Goal: Task Accomplishment & Management: Manage account settings

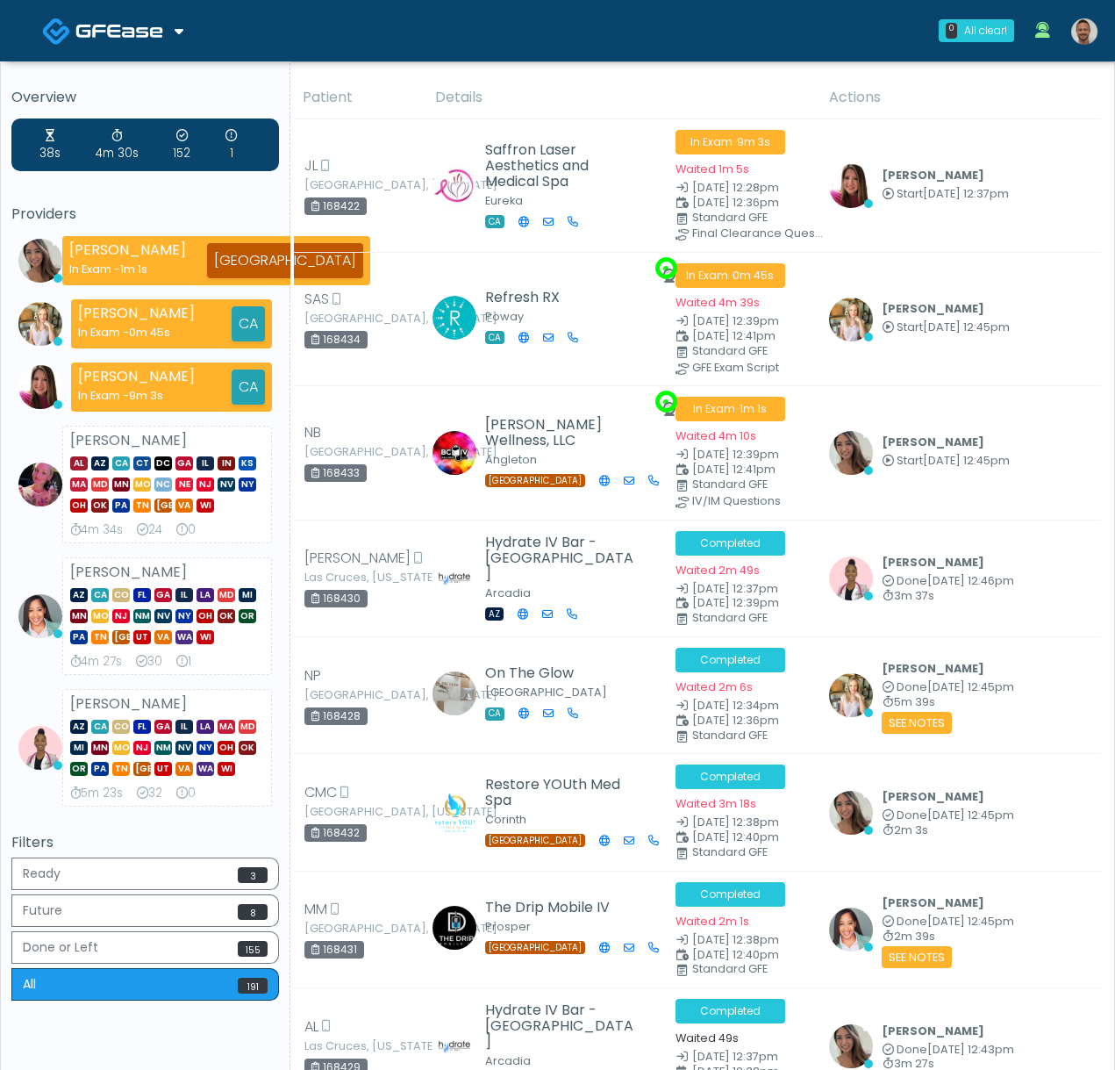
click at [1092, 32] on img at bounding box center [1084, 31] width 26 height 26
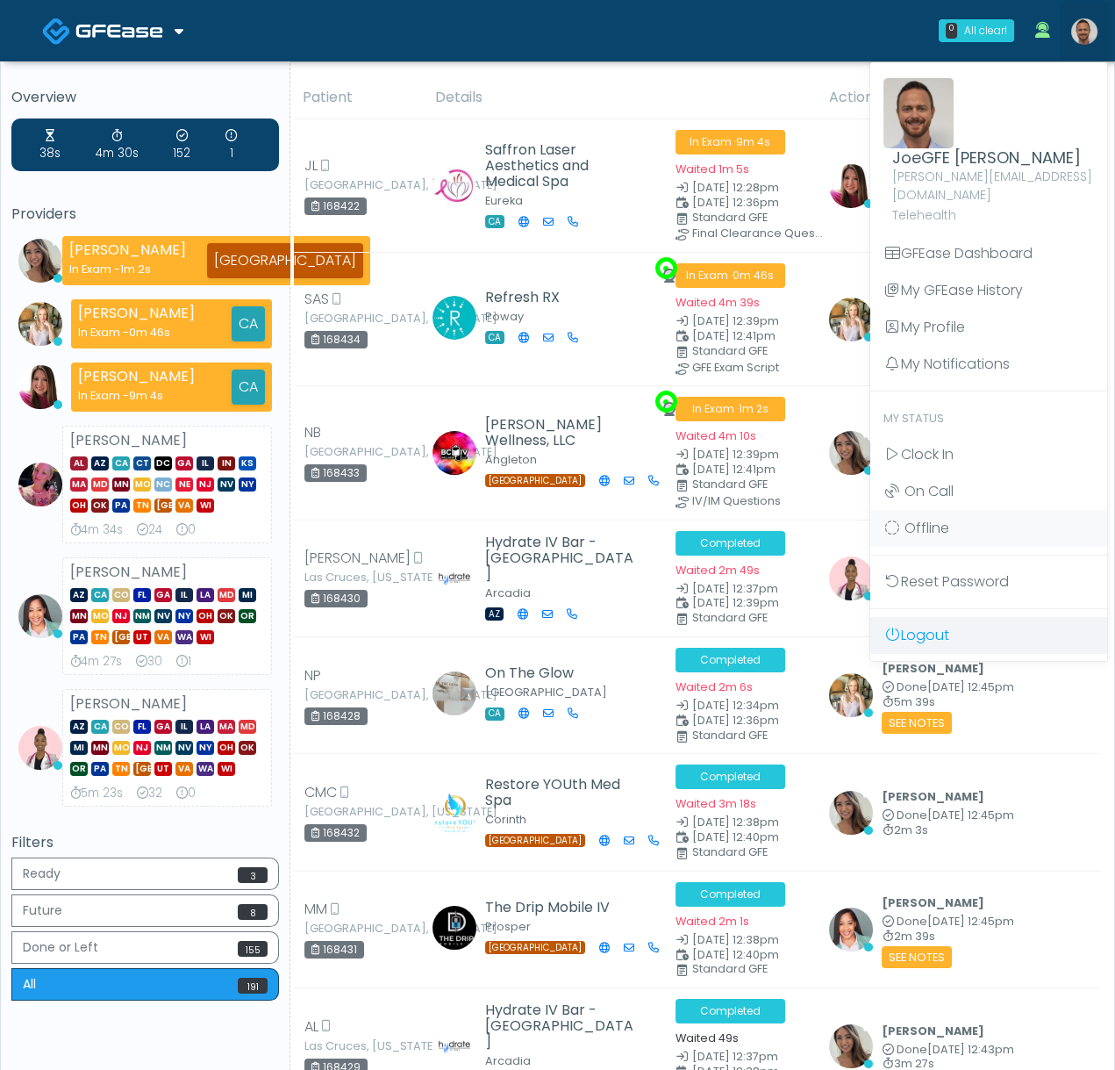
click at [953, 617] on link "Logout" at bounding box center [988, 635] width 237 height 37
